Goal: Information Seeking & Learning: Compare options

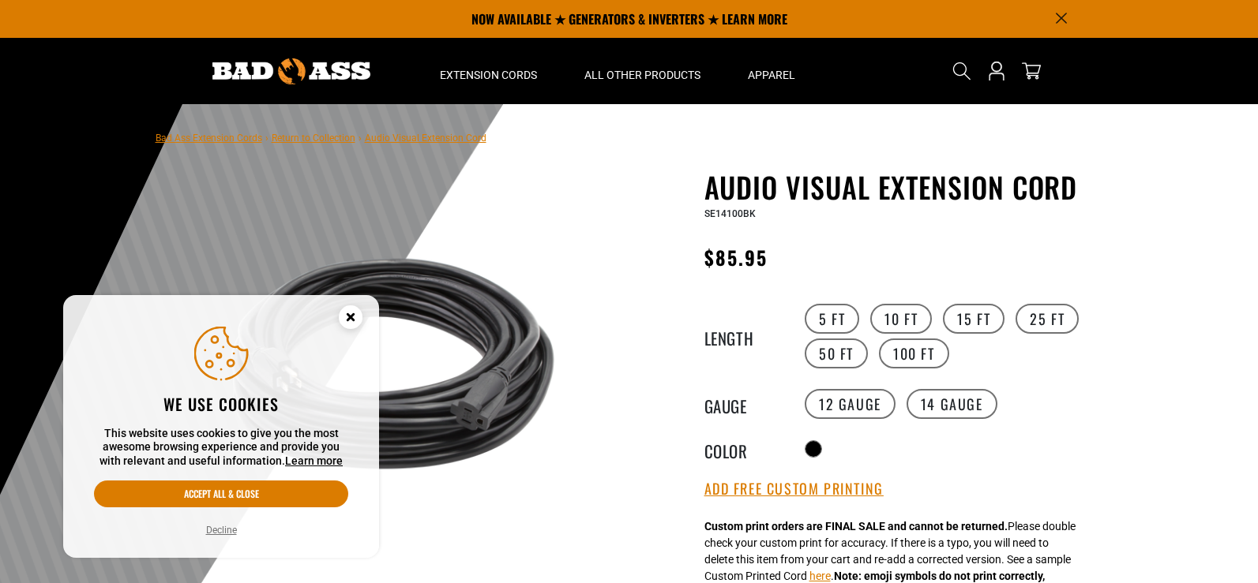
click at [349, 318] on icon "Cookie Consent" at bounding box center [350, 317] width 6 height 6
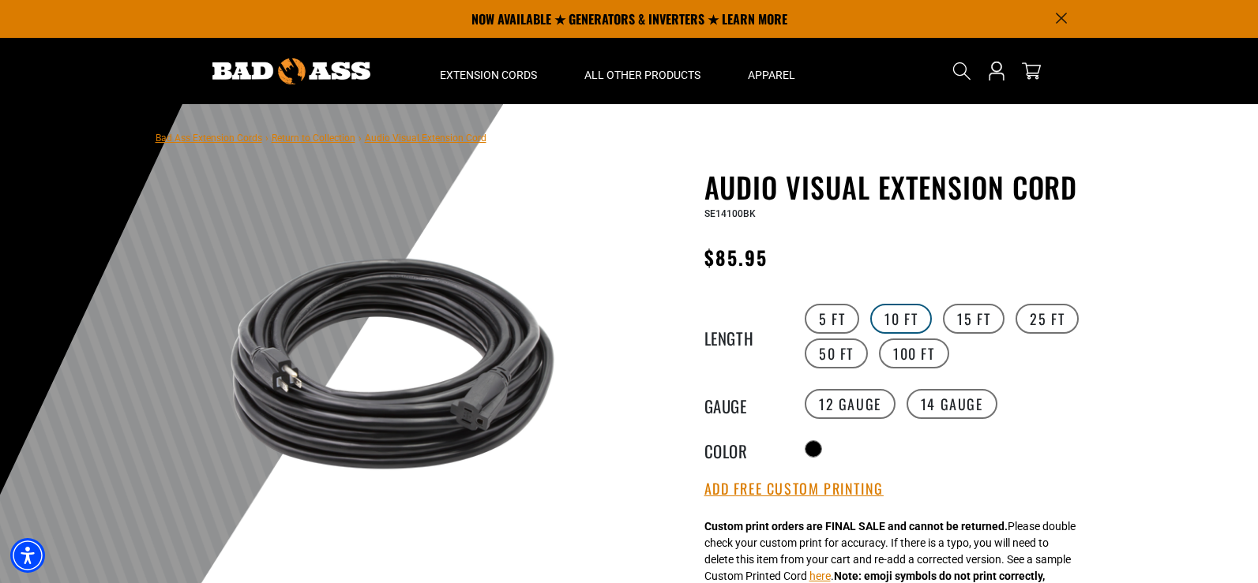
click at [894, 317] on label "10 FT" at bounding box center [901, 319] width 62 height 30
click at [977, 323] on label "15 FT" at bounding box center [974, 319] width 62 height 30
click at [1037, 324] on label "25 FT" at bounding box center [1046, 319] width 63 height 30
click at [848, 347] on label "50 FT" at bounding box center [835, 354] width 63 height 30
click at [916, 341] on label "100 FT" at bounding box center [914, 354] width 70 height 30
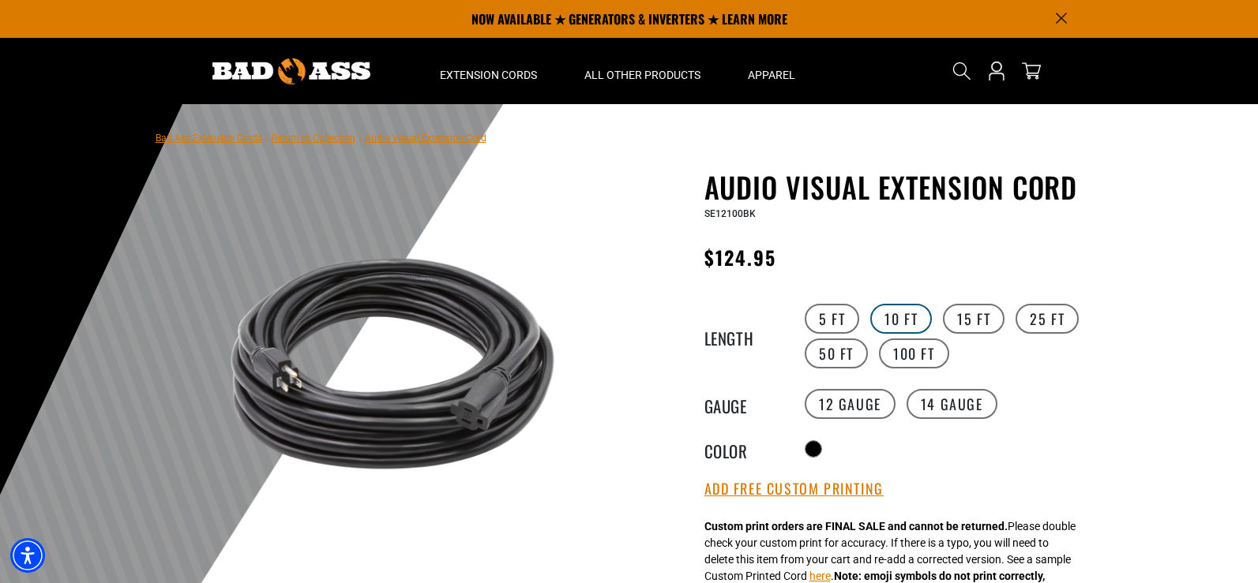
click at [893, 315] on label "10 FT" at bounding box center [901, 319] width 62 height 30
click at [980, 313] on label "15 FT" at bounding box center [974, 319] width 62 height 30
click at [962, 414] on label "14 Gauge" at bounding box center [951, 404] width 91 height 30
click at [912, 353] on label "100 FT" at bounding box center [914, 354] width 70 height 30
click at [980, 317] on label "15 FT" at bounding box center [974, 319] width 62 height 30
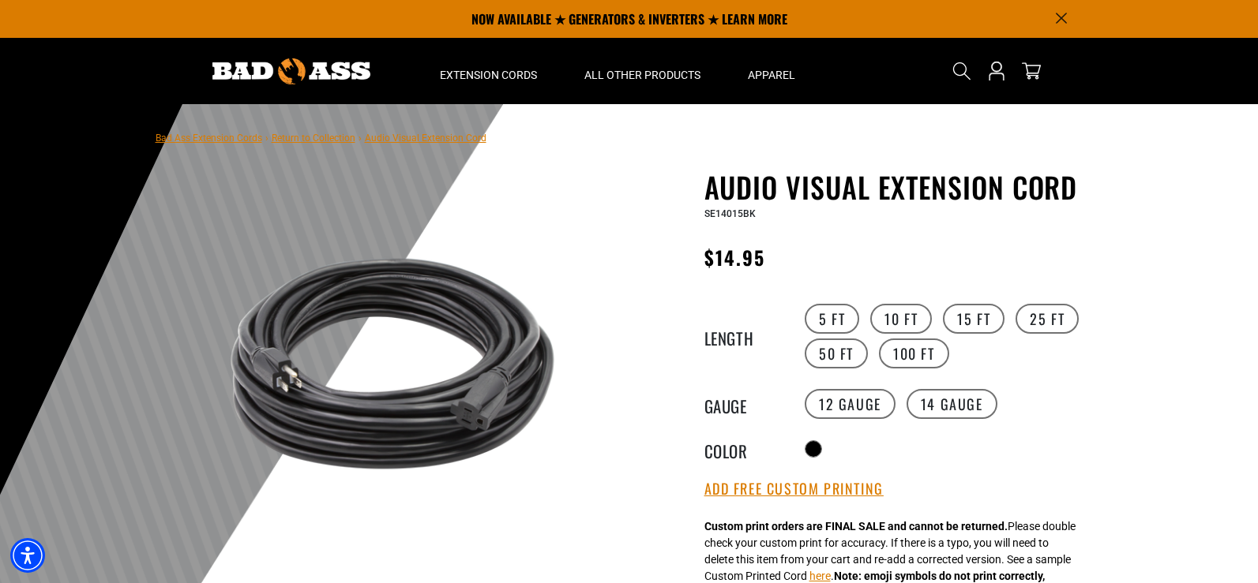
click at [62, 251] on div at bounding box center [629, 491] width 1258 height 774
